Goal: Information Seeking & Learning: Learn about a topic

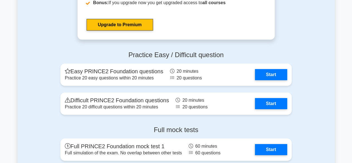
scroll to position [867, 0]
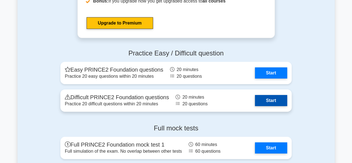
click at [274, 100] on link "Start" at bounding box center [271, 100] width 32 height 11
click at [278, 98] on link "Start" at bounding box center [271, 100] width 32 height 11
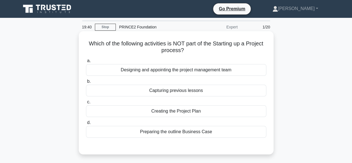
click at [244, 92] on div "Capturing previous lessons" at bounding box center [176, 90] width 180 height 12
click at [86, 83] on input "b. Capturing previous lessons" at bounding box center [86, 81] width 0 height 4
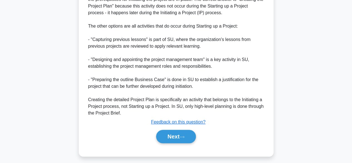
scroll to position [173, 0]
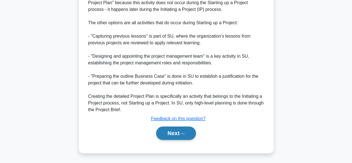
click at [182, 134] on icon at bounding box center [181, 133] width 5 height 3
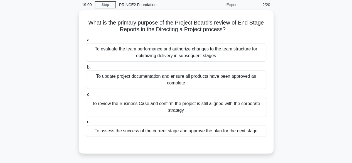
scroll to position [23, 0]
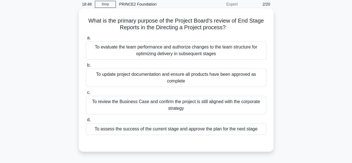
click at [251, 74] on div "To update project documentation and ensure all products have been approved as c…" at bounding box center [176, 77] width 180 height 18
click at [86, 67] on input "b. To update project documentation and ensure all products have been approved a…" at bounding box center [86, 65] width 0 height 4
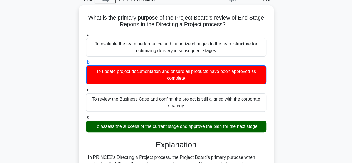
scroll to position [34, 0]
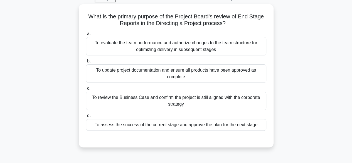
scroll to position [29, 0]
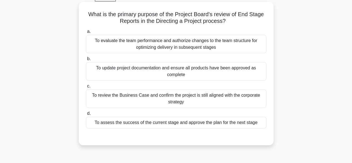
click at [228, 125] on div "To assess the success of the current stage and approve the plan for the next st…" at bounding box center [176, 122] width 180 height 12
click at [86, 115] on input "d. To assess the success of the current stage and approve the plan for the next…" at bounding box center [86, 113] width 0 height 4
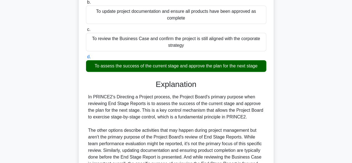
scroll to position [146, 0]
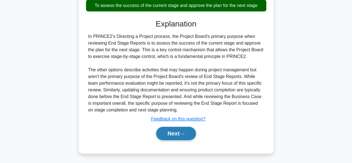
click at [167, 132] on button "Next" at bounding box center [176, 132] width 40 height 13
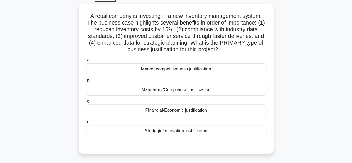
scroll to position [29, 0]
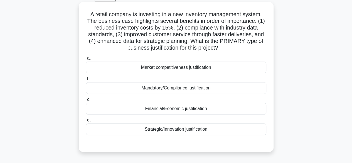
click at [227, 110] on div "Financial/Economic justification" at bounding box center [176, 109] width 180 height 12
click at [86, 101] on input "c. Financial/Economic justification" at bounding box center [86, 100] width 0 height 4
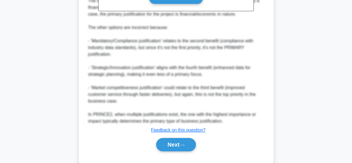
scroll to position [239, 0]
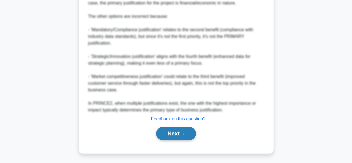
click at [166, 135] on button "Next" at bounding box center [176, 132] width 40 height 13
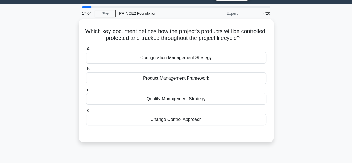
scroll to position [14, 0]
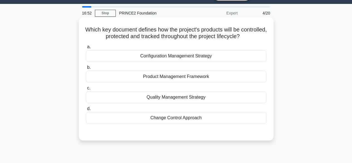
click at [245, 73] on div "Product Management Framework" at bounding box center [176, 77] width 180 height 12
click at [86, 69] on input "b. Product Management Framework" at bounding box center [86, 68] width 0 height 4
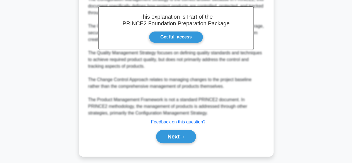
scroll to position [167, 0]
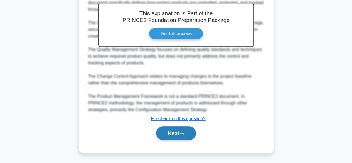
click at [173, 130] on button "Next" at bounding box center [176, 132] width 40 height 13
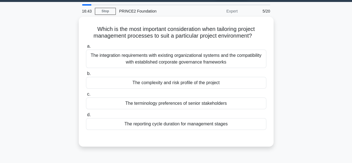
scroll to position [16, 0]
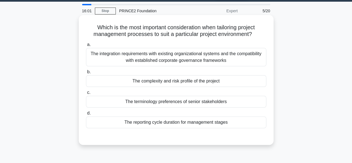
click at [253, 84] on div "The complexity and risk profile of the project" at bounding box center [176, 81] width 180 height 12
click at [86, 74] on input "b. The complexity and risk profile of the project" at bounding box center [86, 72] width 0 height 4
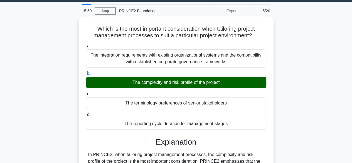
scroll to position [153, 0]
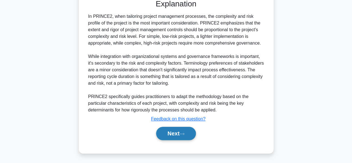
click at [177, 133] on button "Next" at bounding box center [176, 132] width 40 height 13
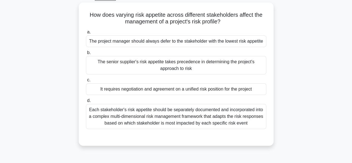
scroll to position [32, 0]
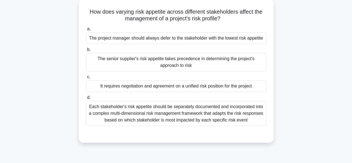
click at [253, 83] on div "It requires negotiation and agreement on a unified risk position for the project" at bounding box center [176, 86] width 180 height 12
click at [86, 79] on input "c. It requires negotiation and agreement on a unified risk position for the pro…" at bounding box center [86, 77] width 0 height 4
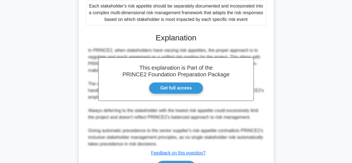
scroll to position [155, 0]
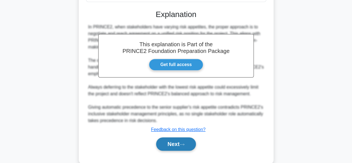
click at [177, 140] on button "Next" at bounding box center [176, 143] width 40 height 13
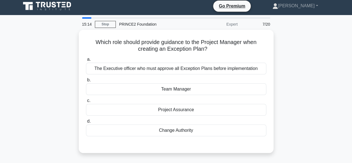
scroll to position [3, 0]
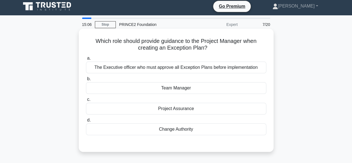
click at [235, 73] on div "The Executive officer who must approve all Exception Plans before implementation" at bounding box center [176, 67] width 180 height 12
click at [86, 60] on input "a. The Executive officer who must approve all Exception Plans before implementa…" at bounding box center [86, 58] width 0 height 4
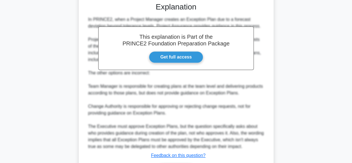
scroll to position [180, 0]
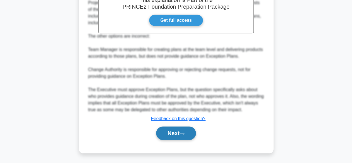
click at [183, 136] on button "Next" at bounding box center [176, 132] width 40 height 13
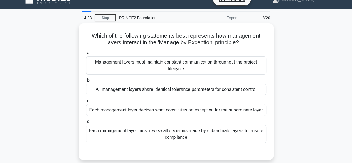
scroll to position [7, 0]
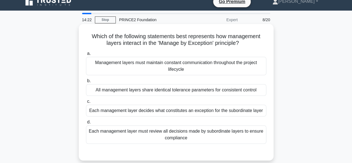
click at [243, 109] on div "Each management layer decides what constitutes an exception for the subordinate…" at bounding box center [176, 110] width 180 height 12
click at [86, 103] on input "c. Each management layer decides what constitutes an exception for the subordin…" at bounding box center [86, 101] width 0 height 4
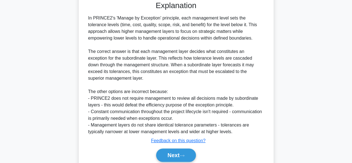
scroll to position [183, 0]
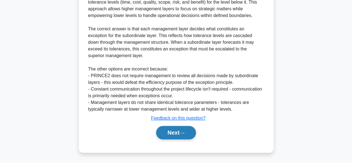
click at [192, 136] on button "Next" at bounding box center [176, 132] width 40 height 13
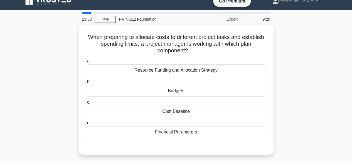
scroll to position [7, 0]
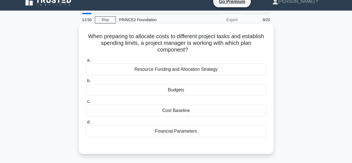
click at [243, 69] on div "Resource Funding and Allocation Strategy" at bounding box center [176, 69] width 180 height 12
click at [86, 62] on input "a. Resource Funding and Allocation Strategy" at bounding box center [86, 60] width 0 height 4
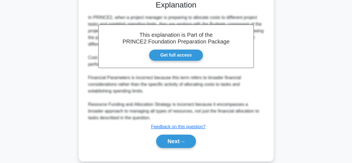
scroll to position [160, 0]
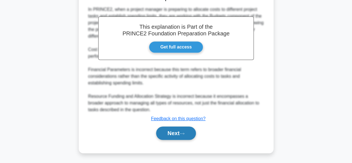
click at [183, 139] on button "Next" at bounding box center [176, 132] width 40 height 13
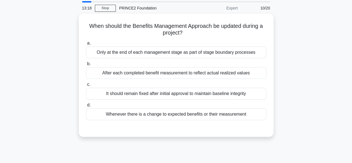
scroll to position [22, 0]
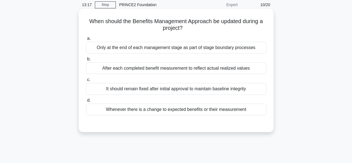
click at [215, 110] on div "Whenever there is a change to expected benefits or their measurement" at bounding box center [176, 109] width 180 height 12
click at [86, 102] on input "d. Whenever there is a change to expected benefits or their measurement" at bounding box center [86, 100] width 0 height 4
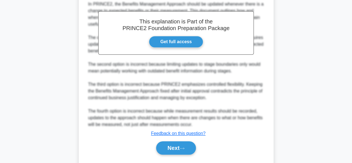
scroll to position [173, 0]
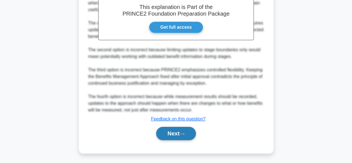
click at [176, 133] on button "Next" at bounding box center [176, 132] width 40 height 13
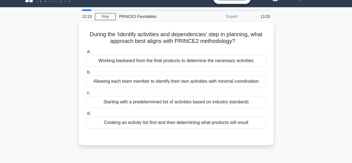
scroll to position [11, 0]
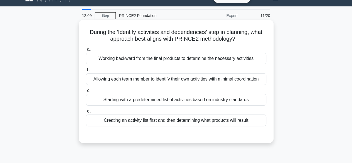
click at [242, 56] on div "Working backward from the final products to determine the necessary activities" at bounding box center [176, 59] width 180 height 12
click at [86, 51] on input "a. Working backward from the final products to determine the necessary activiti…" at bounding box center [86, 50] width 0 height 4
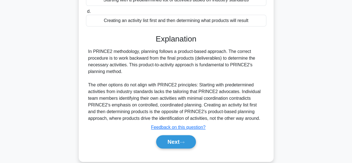
scroll to position [113, 0]
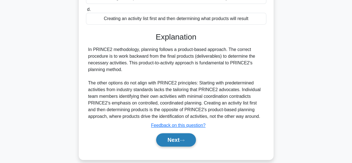
click at [190, 145] on button "Next" at bounding box center [176, 139] width 40 height 13
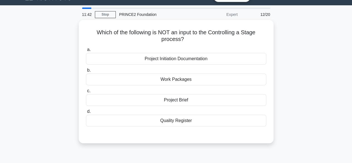
scroll to position [12, 0]
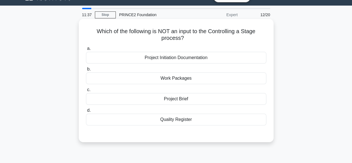
click at [240, 97] on div "Project Brief" at bounding box center [176, 99] width 180 height 12
click at [86, 91] on input "c. Project Brief" at bounding box center [86, 90] width 0 height 4
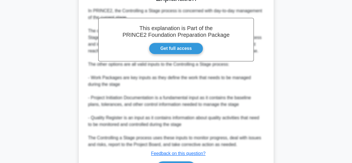
scroll to position [161, 0]
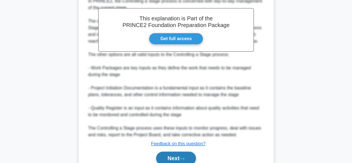
click at [184, 157] on icon at bounding box center [181, 158] width 5 height 3
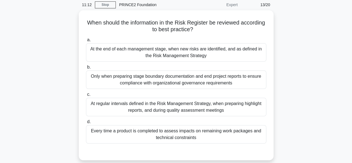
scroll to position [23, 0]
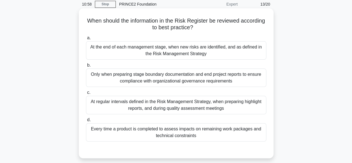
click at [241, 104] on div "At regular intervals defined in the Risk Management Strategy, when preparing hi…" at bounding box center [176, 105] width 180 height 18
click at [86, 94] on input "c. At regular intervals defined in the Risk Management Strategy, when preparing…" at bounding box center [86, 93] width 0 height 4
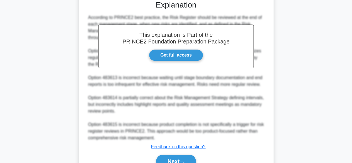
scroll to position [178, 0]
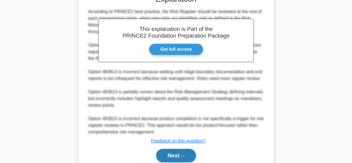
click at [190, 153] on button "Next" at bounding box center [176, 154] width 40 height 13
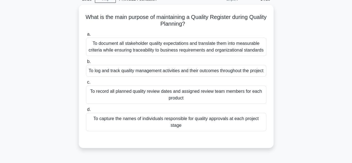
scroll to position [28, 0]
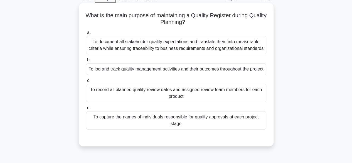
click at [240, 70] on div "To log and track quality management activities and their outcomes throughout th…" at bounding box center [176, 69] width 180 height 12
click at [86, 62] on input "b. To log and track quality management activities and their outcomes throughout…" at bounding box center [86, 60] width 0 height 4
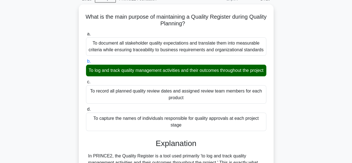
scroll to position [173, 0]
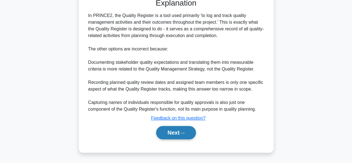
click at [168, 134] on button "Next" at bounding box center [176, 132] width 40 height 13
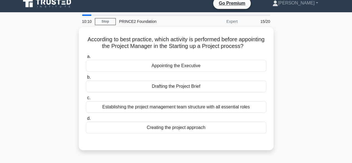
scroll to position [6, 0]
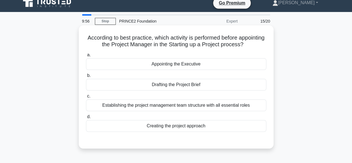
click at [241, 66] on div "Appointing the Executive" at bounding box center [176, 64] width 180 height 12
click at [86, 57] on input "a. Appointing the Executive" at bounding box center [86, 55] width 0 height 4
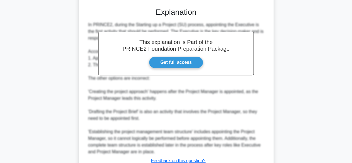
scroll to position [179, 0]
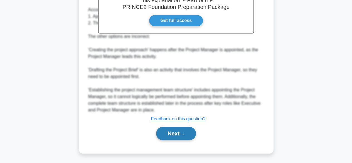
click at [174, 131] on button "Next" at bounding box center [176, 132] width 40 height 13
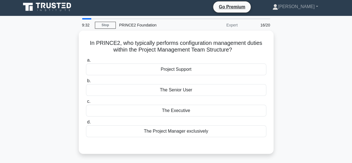
scroll to position [2, 0]
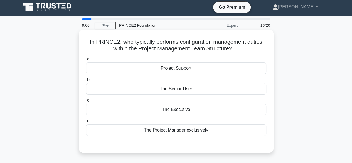
click at [224, 69] on div "Project Support" at bounding box center [176, 68] width 180 height 12
click at [86, 61] on input "a. Project Support" at bounding box center [86, 59] width 0 height 4
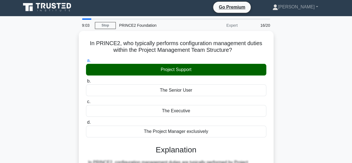
scroll to position [153, 0]
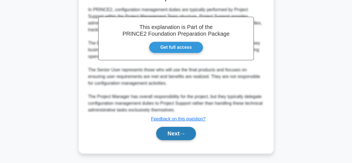
click at [177, 138] on button "Next" at bounding box center [176, 132] width 40 height 13
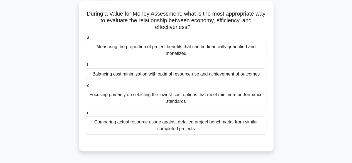
scroll to position [31, 0]
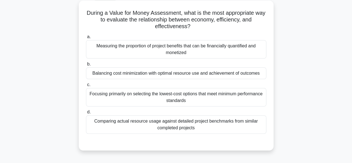
click at [244, 73] on div "Balancing cost minimization with optimal resource use and achievement of outcom…" at bounding box center [176, 73] width 180 height 12
click at [86, 66] on input "b. Balancing cost minimization with optimal resource use and achievement of out…" at bounding box center [86, 64] width 0 height 4
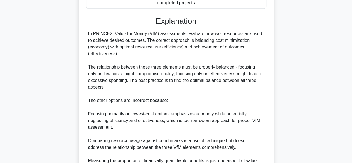
scroll to position [219, 0]
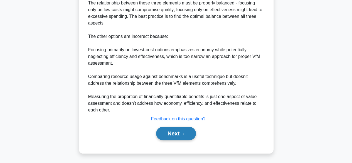
click at [183, 133] on icon at bounding box center [181, 133] width 5 height 3
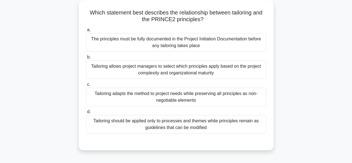
scroll to position [32, 0]
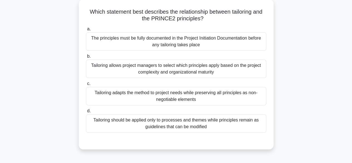
click at [244, 90] on div "Tailoring adapts the method to project needs while preserving all principles as…" at bounding box center [176, 96] width 180 height 18
click at [86, 85] on input "c. Tailoring adapts the method to project needs while preserving all principles…" at bounding box center [86, 84] width 0 height 4
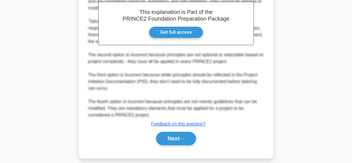
scroll to position [199, 0]
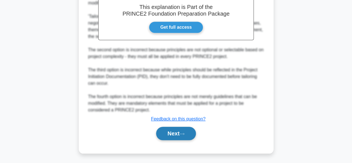
click at [191, 133] on button "Next" at bounding box center [176, 132] width 40 height 13
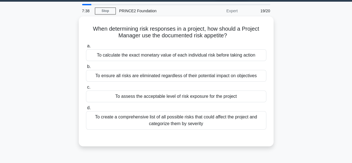
scroll to position [16, 0]
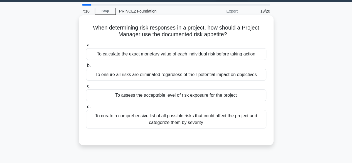
click at [243, 94] on div "To assess the acceptable level of risk exposure for the project" at bounding box center [176, 95] width 180 height 12
click at [86, 88] on input "c. To assess the acceptable level of risk exposure for the project" at bounding box center [86, 86] width 0 height 4
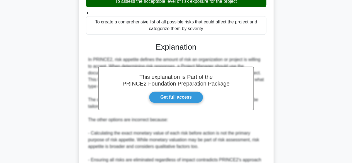
scroll to position [173, 0]
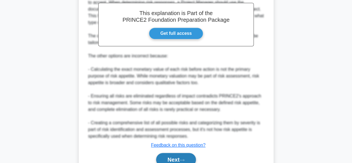
click at [191, 154] on button "Next" at bounding box center [176, 159] width 40 height 13
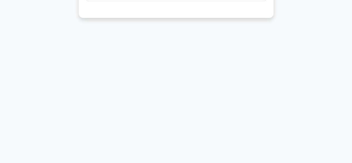
scroll to position [0, 0]
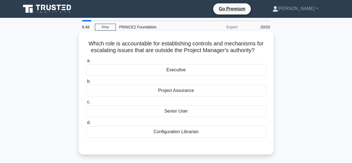
click at [245, 65] on div "Executive" at bounding box center [176, 70] width 180 height 12
click at [86, 63] on input "a. Executive" at bounding box center [86, 61] width 0 height 4
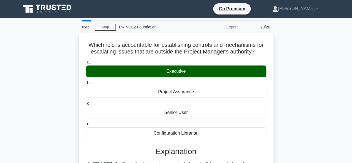
scroll to position [142, 0]
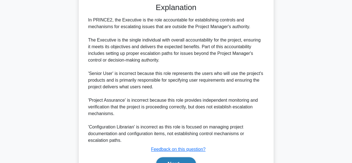
click at [181, 157] on button "Next" at bounding box center [176, 163] width 40 height 13
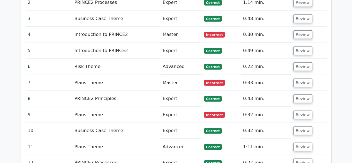
scroll to position [783, 0]
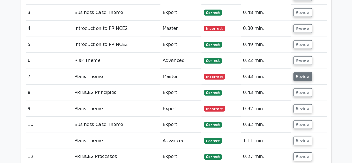
click at [305, 72] on button "Review" at bounding box center [302, 76] width 19 height 9
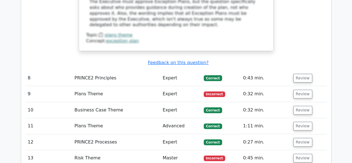
scroll to position [1102, 0]
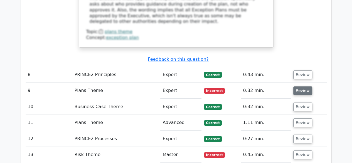
click at [302, 86] on button "Review" at bounding box center [302, 90] width 19 height 9
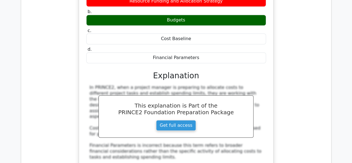
scroll to position [1387, 0]
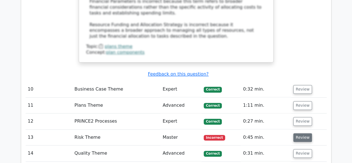
click at [308, 133] on button "Review" at bounding box center [302, 137] width 19 height 9
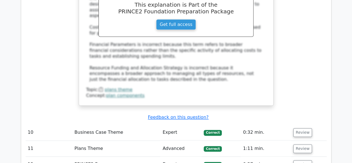
scroll to position [1353, 0]
